Goal: Task Accomplishment & Management: Manage account settings

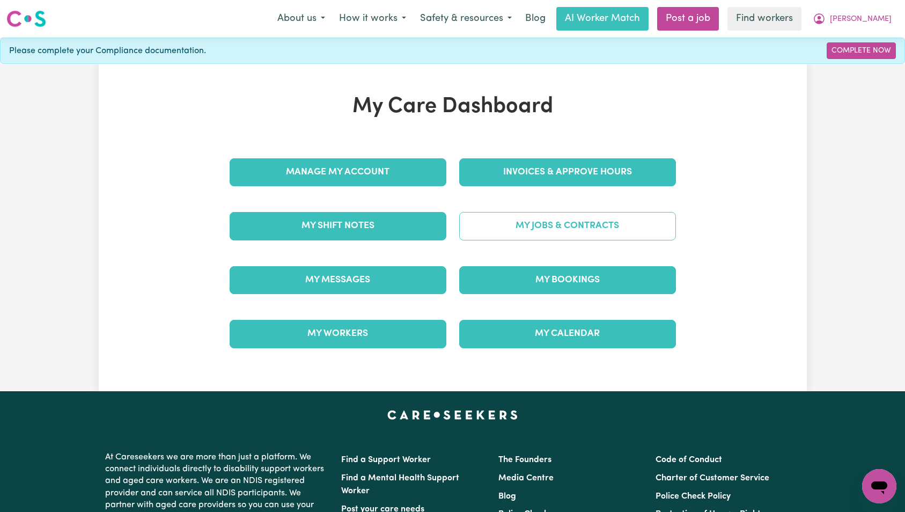
click at [588, 228] on link "My Jobs & Contracts" at bounding box center [567, 226] width 217 height 28
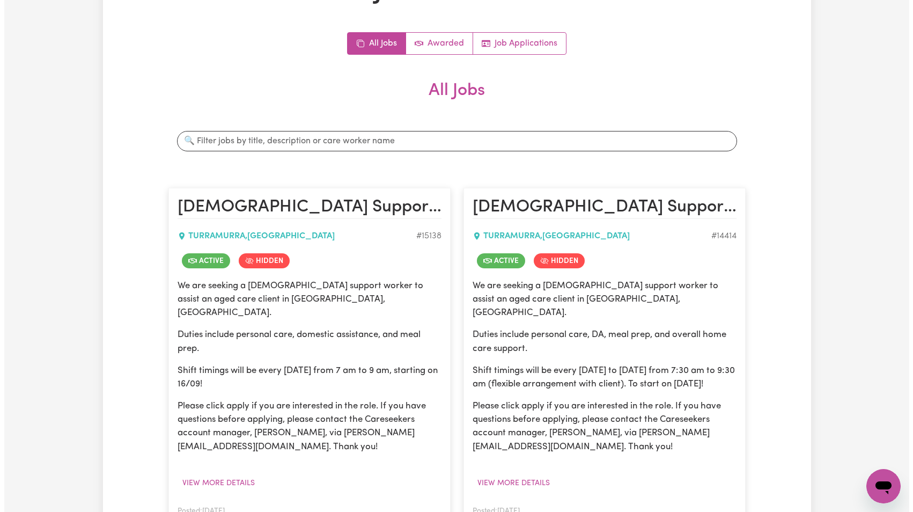
scroll to position [197, 0]
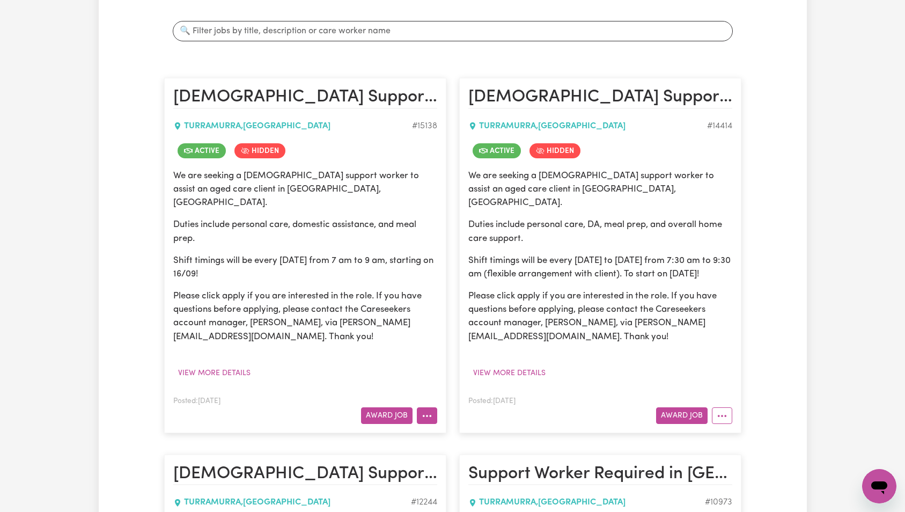
click at [424, 410] on icon "More options" at bounding box center [427, 415] width 11 height 11
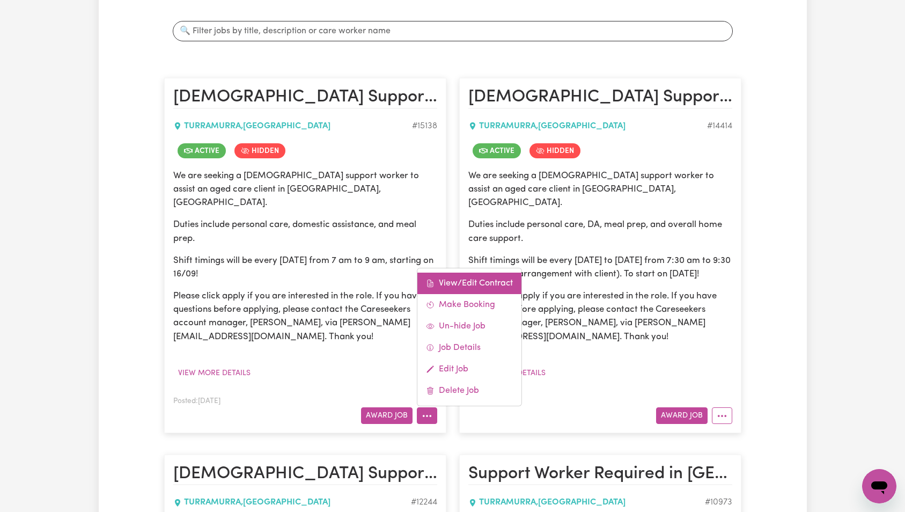
click at [478, 272] on link "View/Edit Contract" at bounding box center [469, 282] width 104 height 21
select select "WEEKDAY_DAYTIME"
select select "ASSISTANCE_SELF_CARE"
select select "ONE"
select select "WEEKDAY_EVENING"
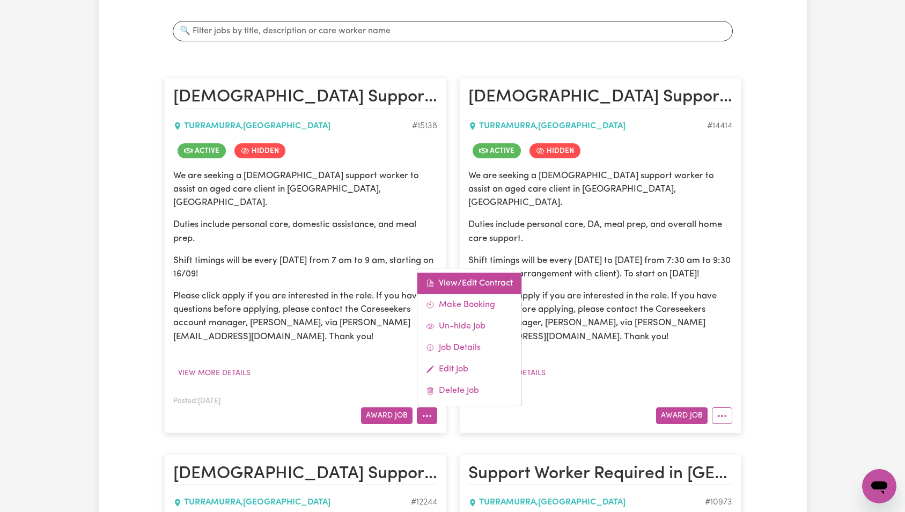
select select "ASSISTANCE_SELF_CARE"
select select "ONE"
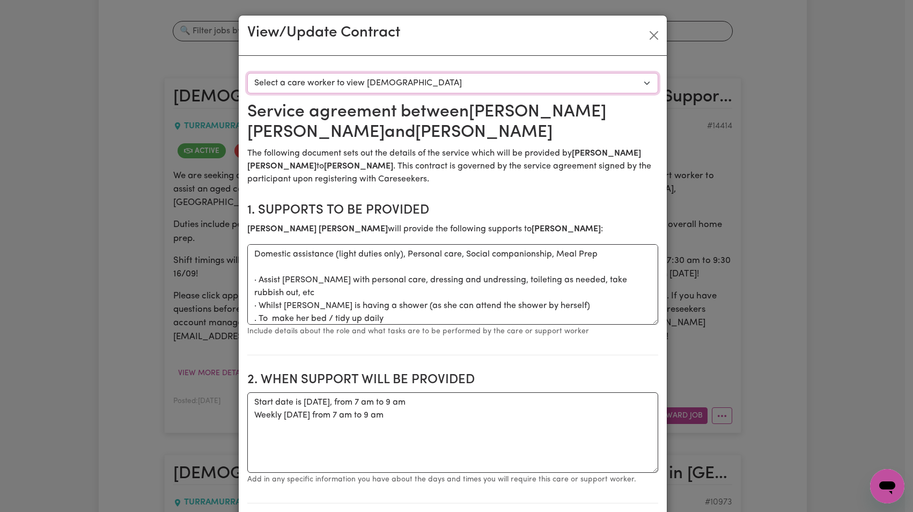
click at [496, 91] on select "Select a care worker to view [DEMOGRAPHIC_DATA] #10639 - [PERSON_NAME] (contrac…" at bounding box center [452, 83] width 411 height 20
select select "10251"
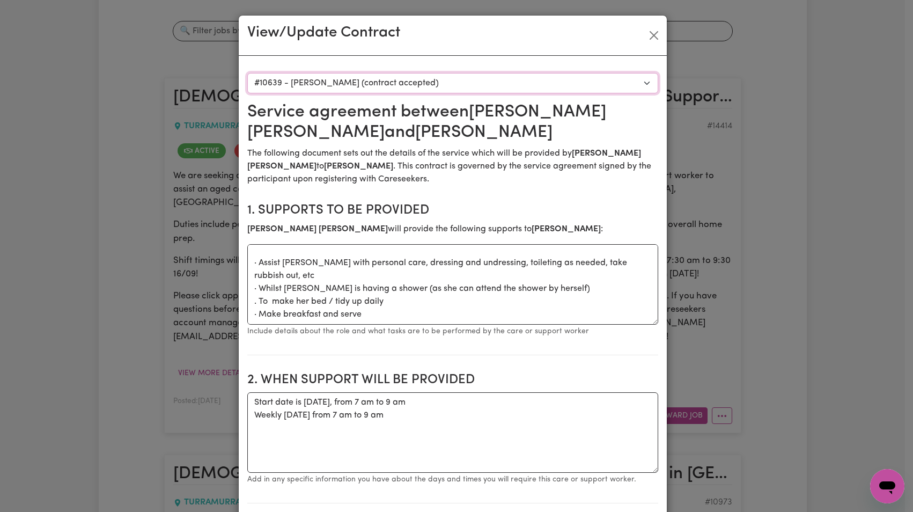
scroll to position [408, 0]
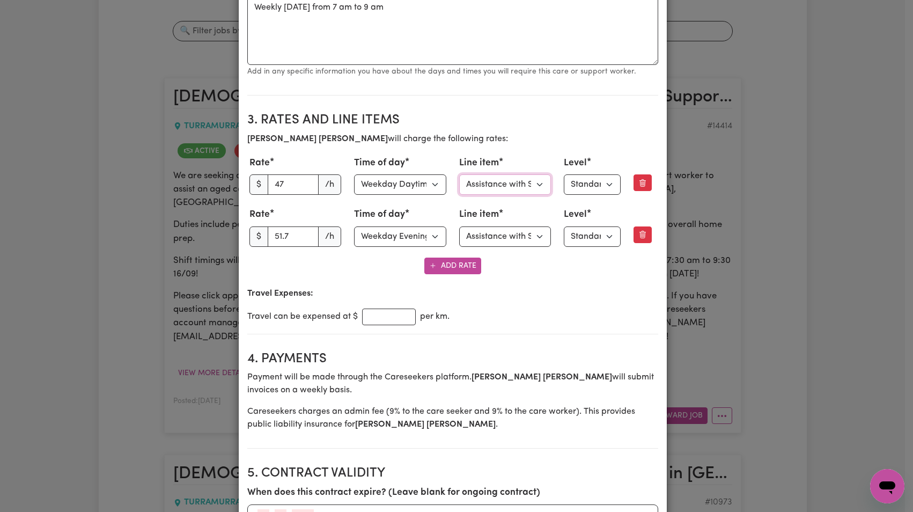
click at [498, 182] on select "Select line item Assistance with Self Care Activities Assistance with personal …" at bounding box center [505, 184] width 92 height 20
select select "OTHER"
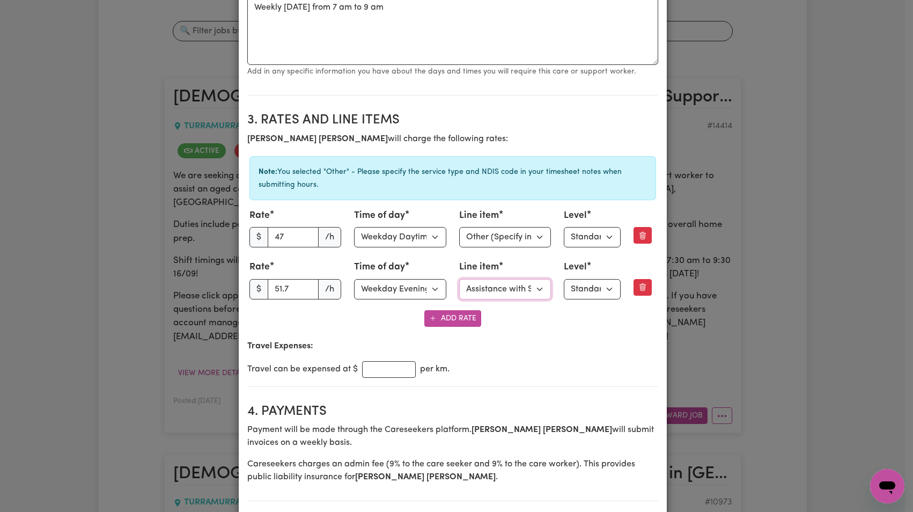
click at [496, 282] on select "Select line item Assistance with Self Care Activities Assistance with personal …" at bounding box center [505, 289] width 92 height 20
select select "OTHER"
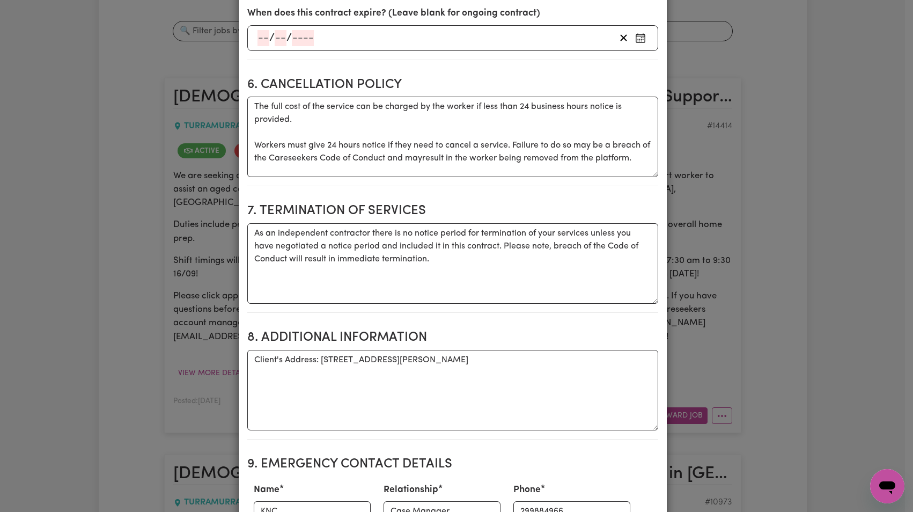
scroll to position [1545, 0]
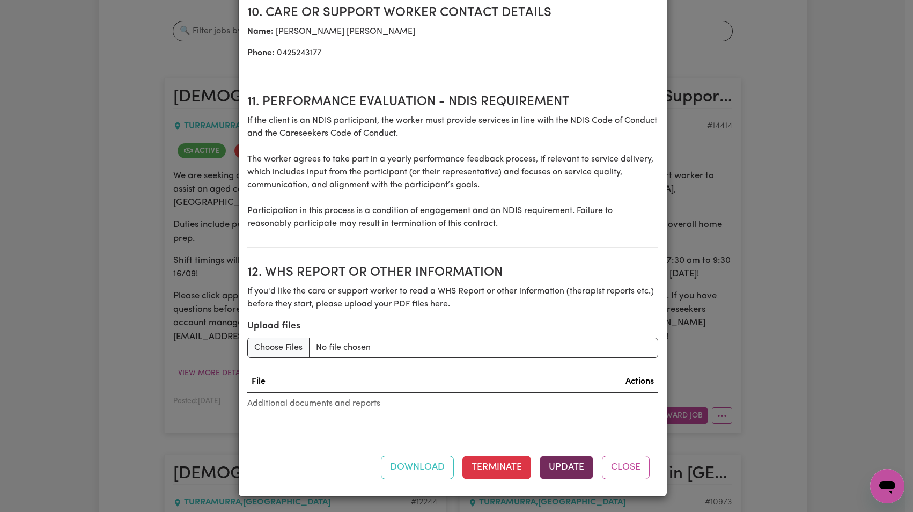
click at [564, 466] on button "Update" at bounding box center [567, 467] width 54 height 24
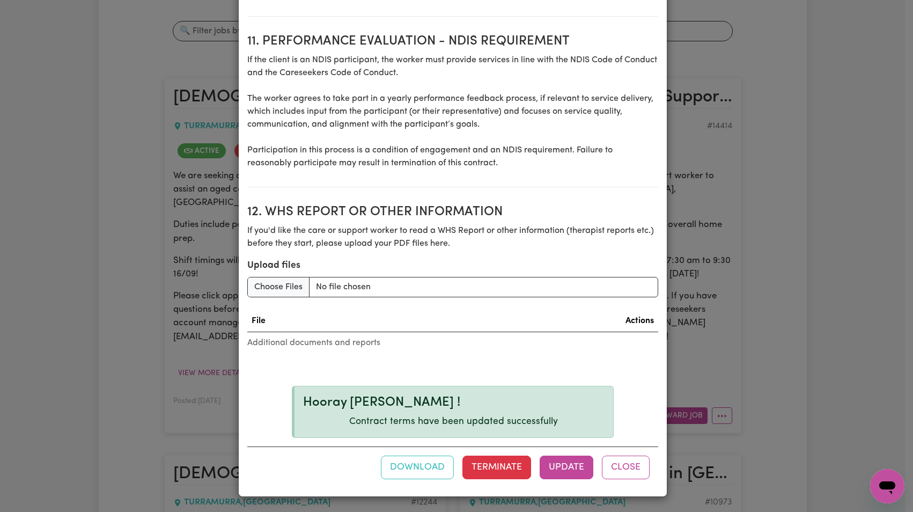
scroll to position [0, 0]
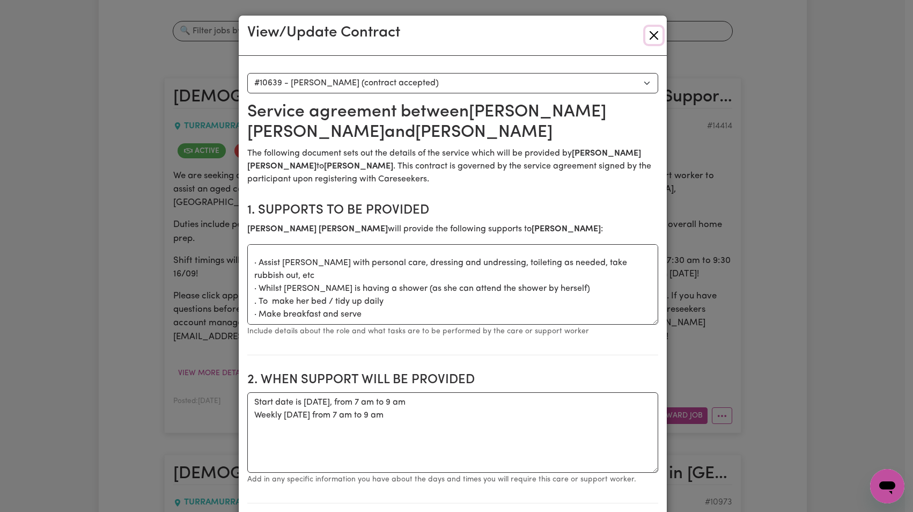
click at [653, 34] on button "Close" at bounding box center [653, 35] width 17 height 17
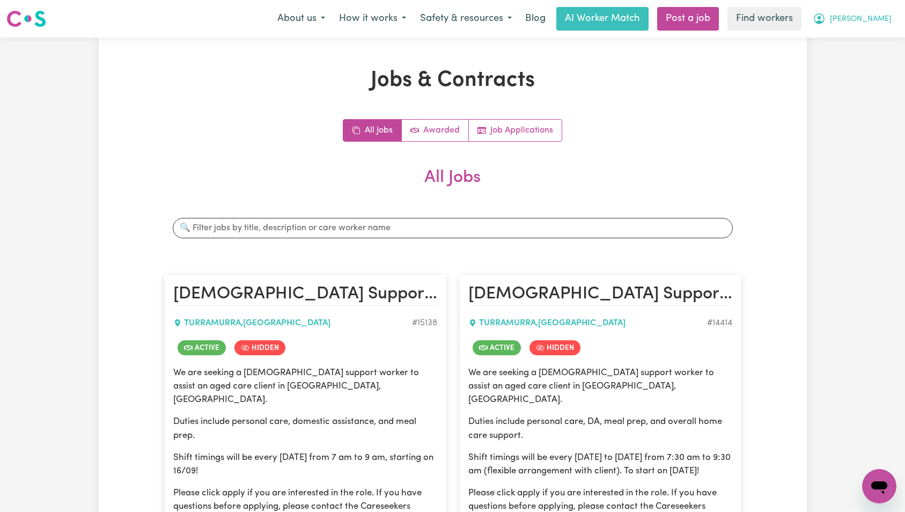
click at [870, 22] on span "[PERSON_NAME]" at bounding box center [861, 19] width 62 height 12
click at [868, 63] on link "Logout" at bounding box center [855, 61] width 85 height 20
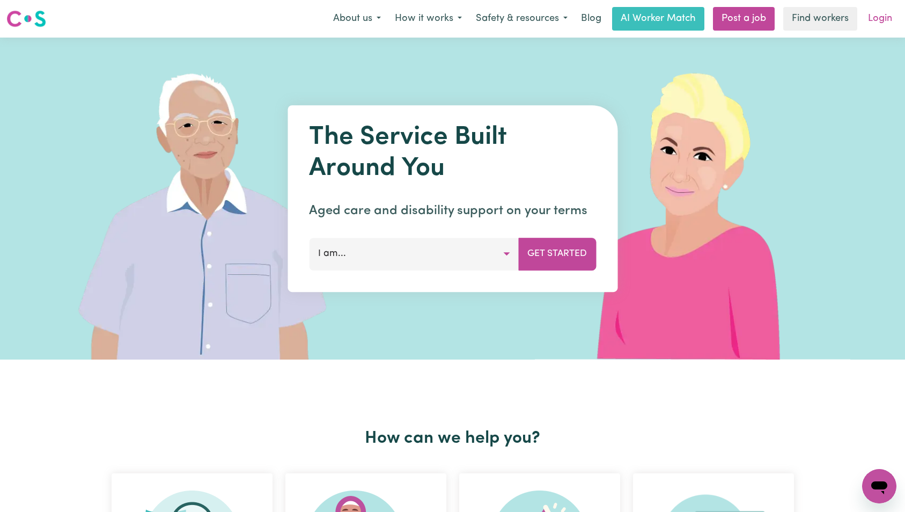
click at [881, 24] on link "Login" at bounding box center [879, 19] width 37 height 24
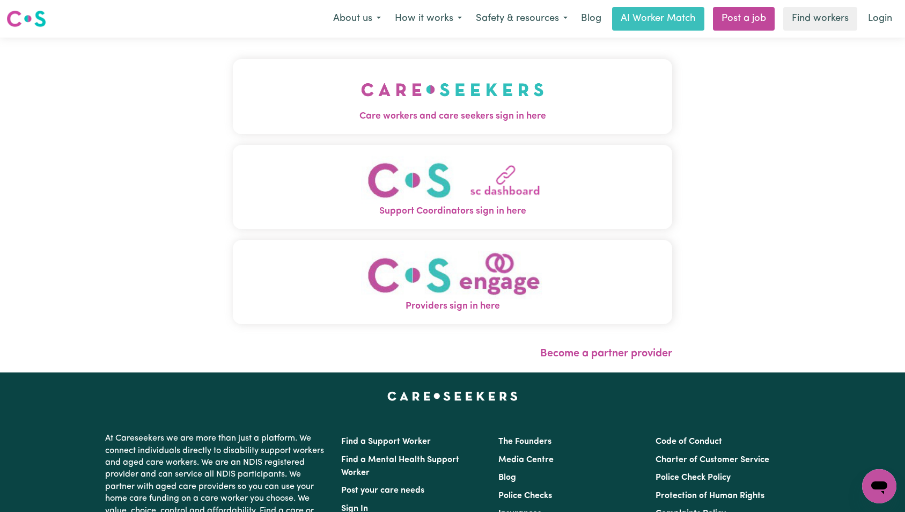
click at [361, 101] on img "Care workers and care seekers sign in here" at bounding box center [452, 90] width 183 height 40
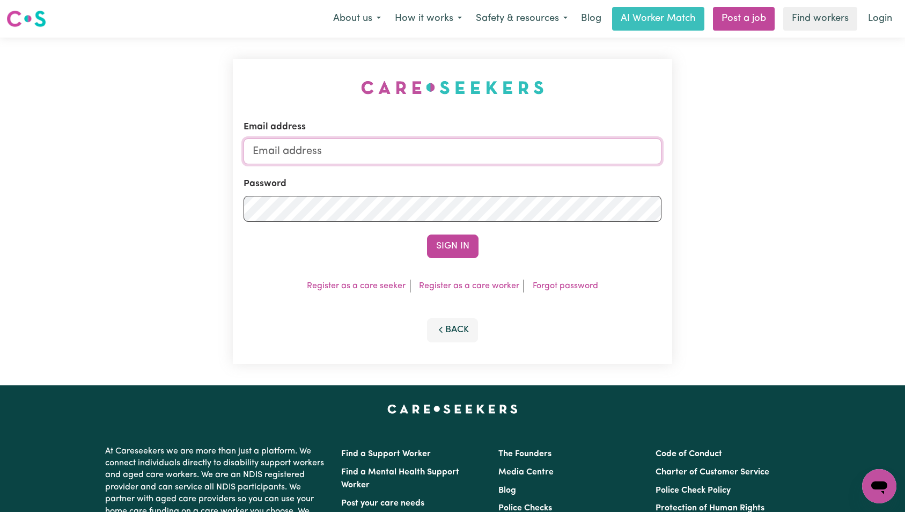
click at [460, 151] on input "Email address" at bounding box center [453, 151] width 418 height 26
paste input "[EMAIL_ADDRESS][DOMAIN_NAME]"
type input "superuser~[EMAIL_ADDRESS][DOMAIN_NAME]"
click at [458, 254] on button "Sign In" at bounding box center [452, 246] width 51 height 24
